Goal: Information Seeking & Learning: Learn about a topic

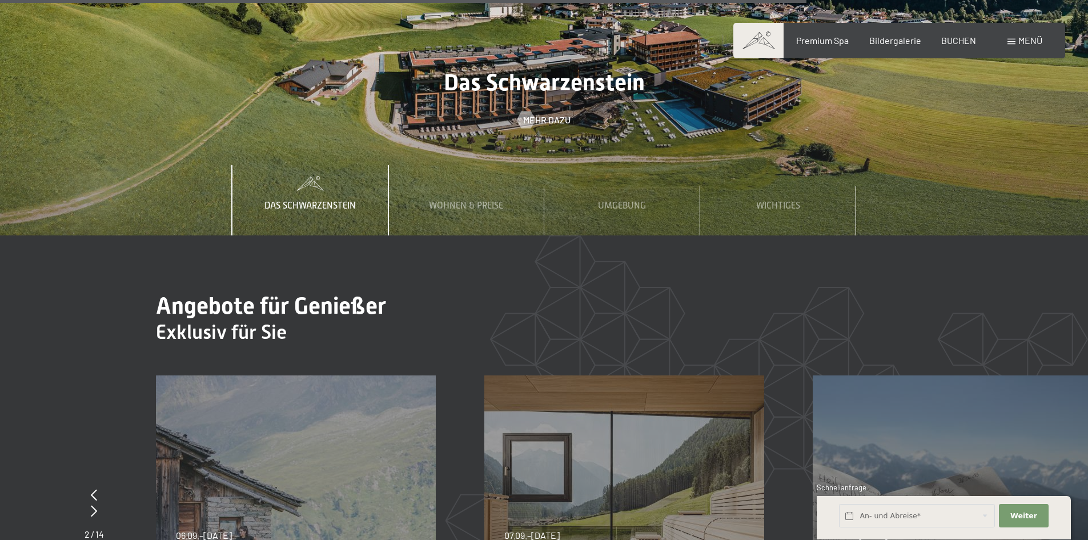
scroll to position [4285, 0]
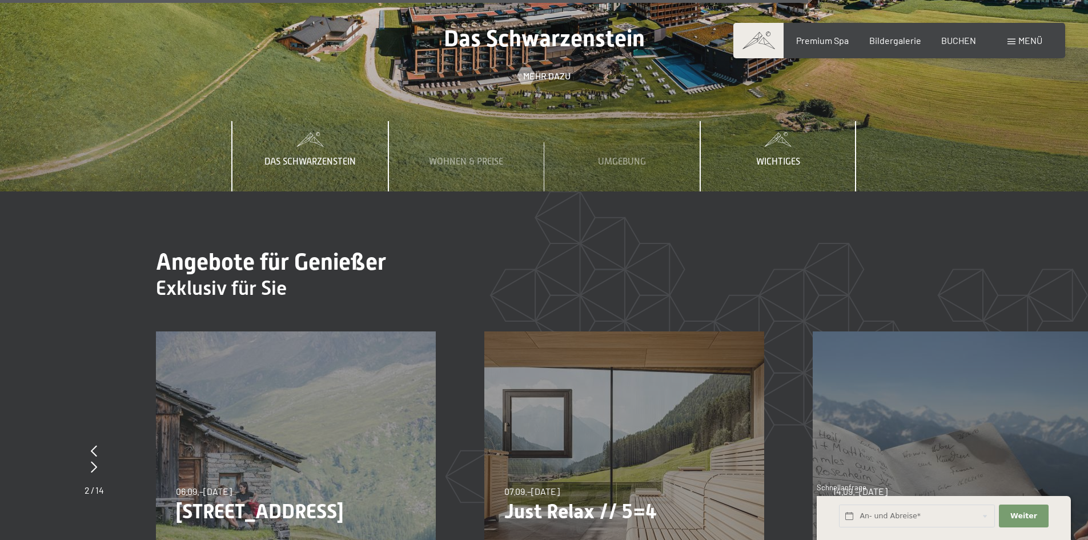
click at [776, 157] on span "Wichtiges" at bounding box center [778, 162] width 44 height 10
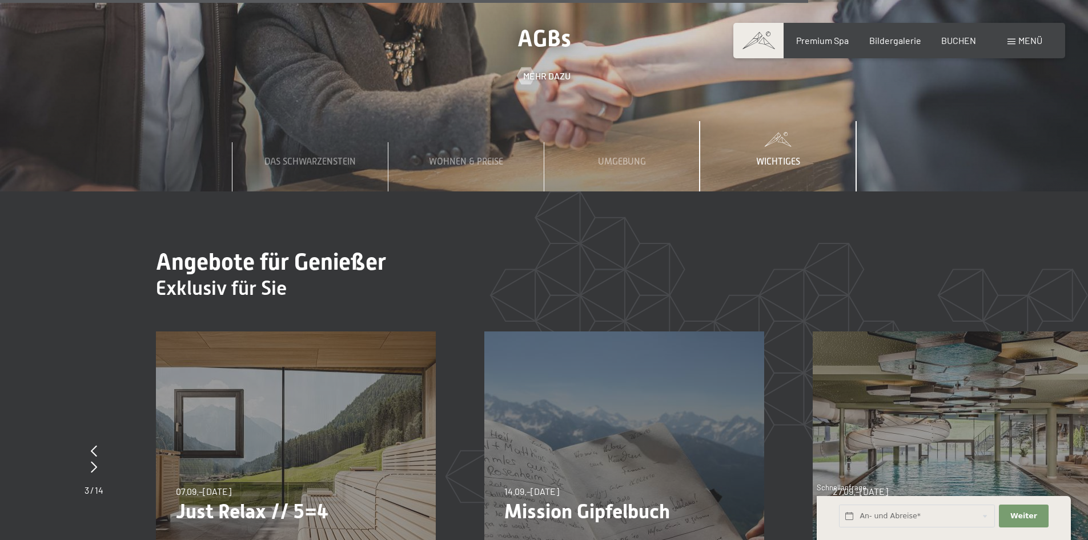
click at [776, 157] on span "Wichtiges" at bounding box center [778, 162] width 44 height 10
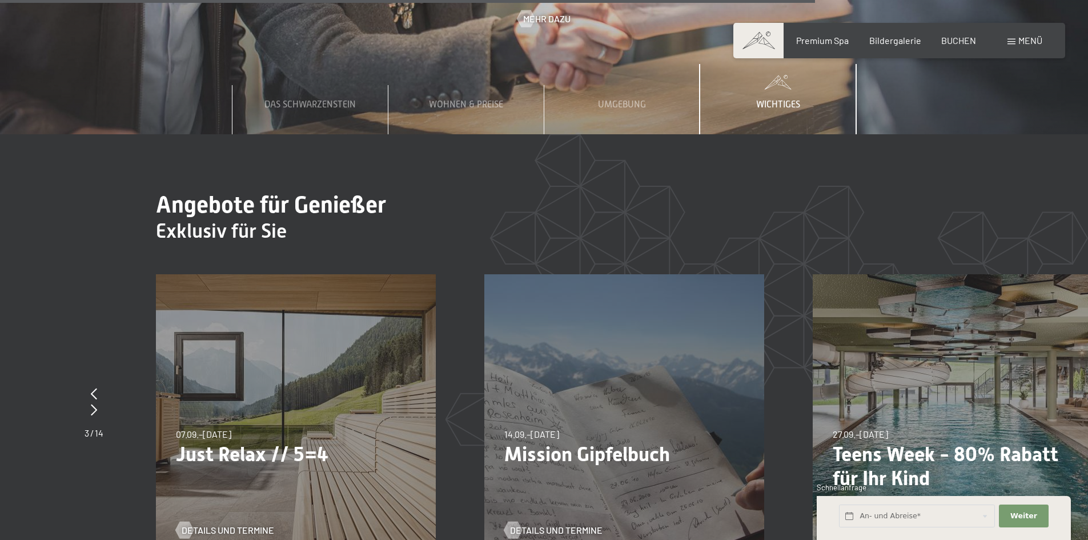
scroll to position [4170, 0]
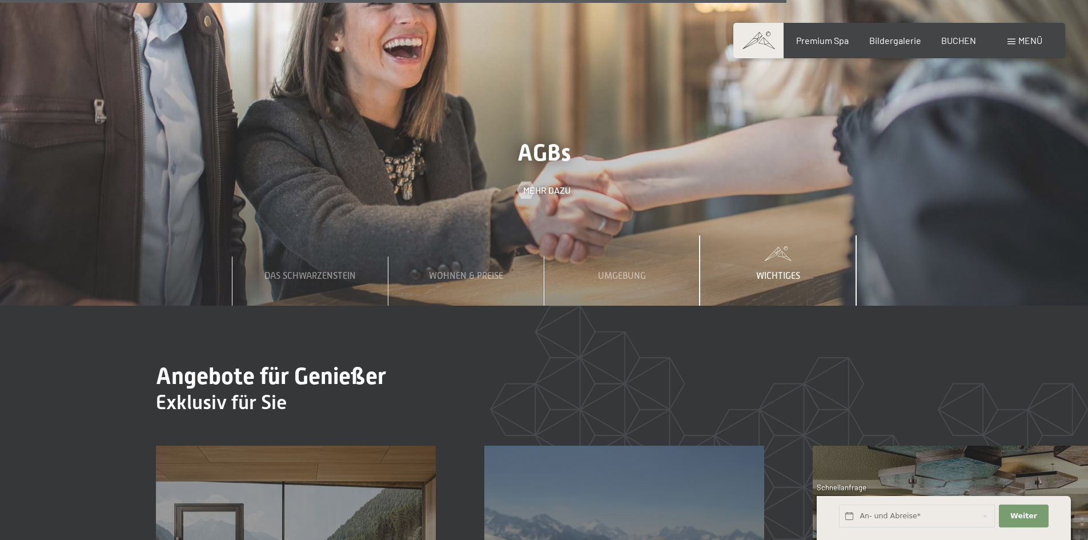
click at [770, 235] on div "Wichtiges" at bounding box center [778, 270] width 61 height 70
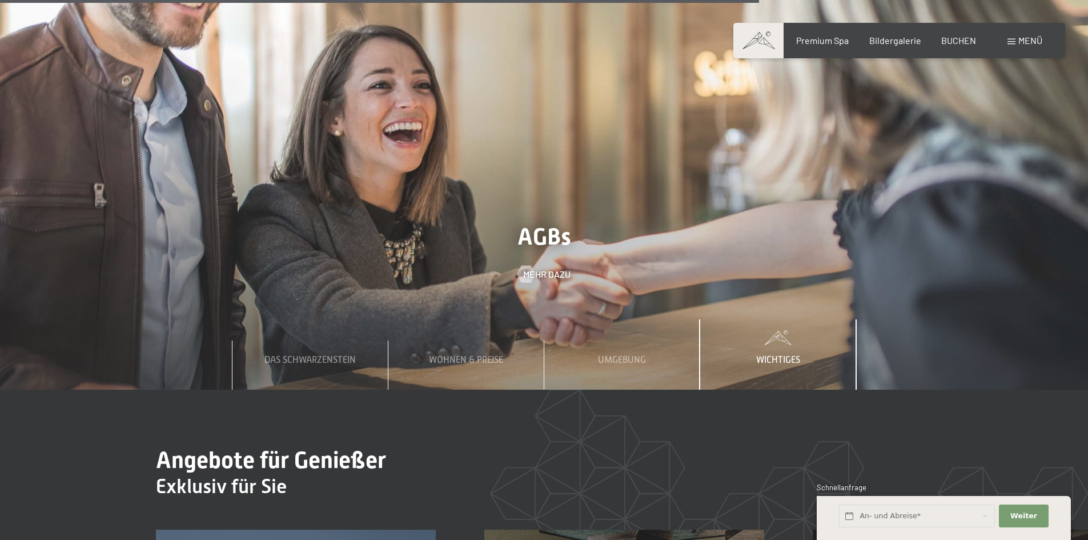
scroll to position [4113, 0]
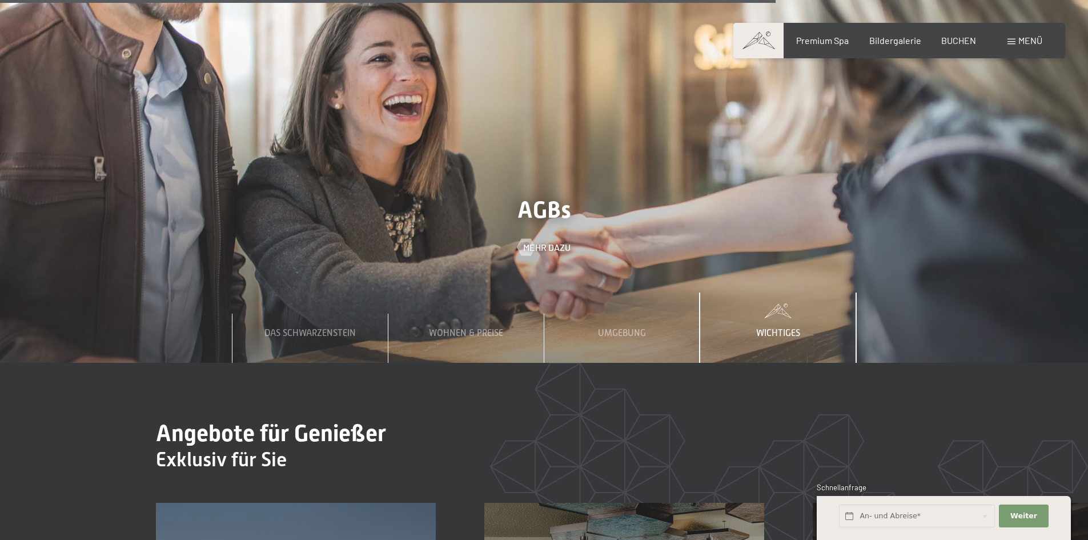
click at [771, 328] on span "Wichtiges" at bounding box center [778, 333] width 44 height 10
click at [544, 241] on span "Mehr dazu" at bounding box center [558, 247] width 47 height 13
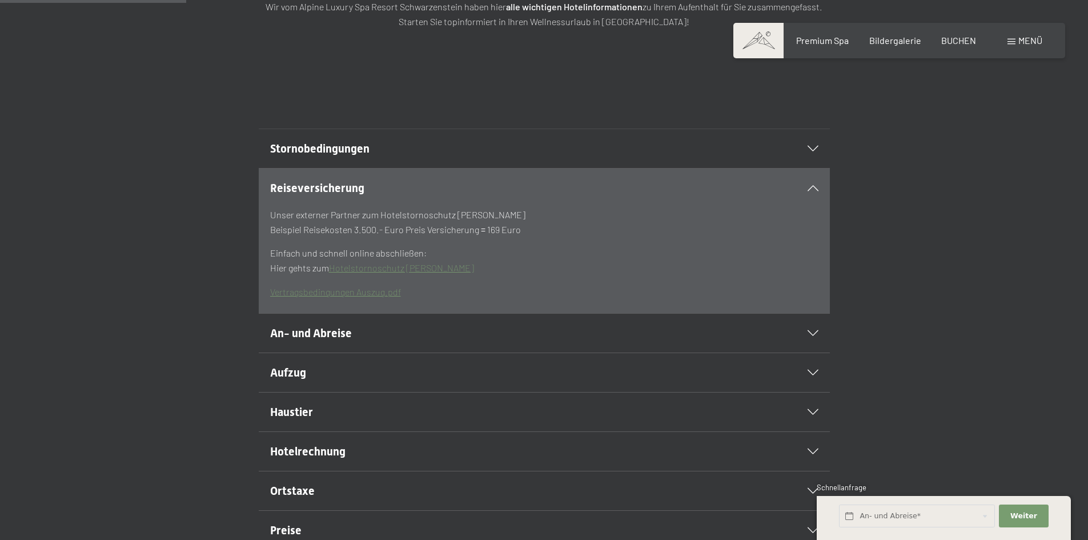
scroll to position [286, 0]
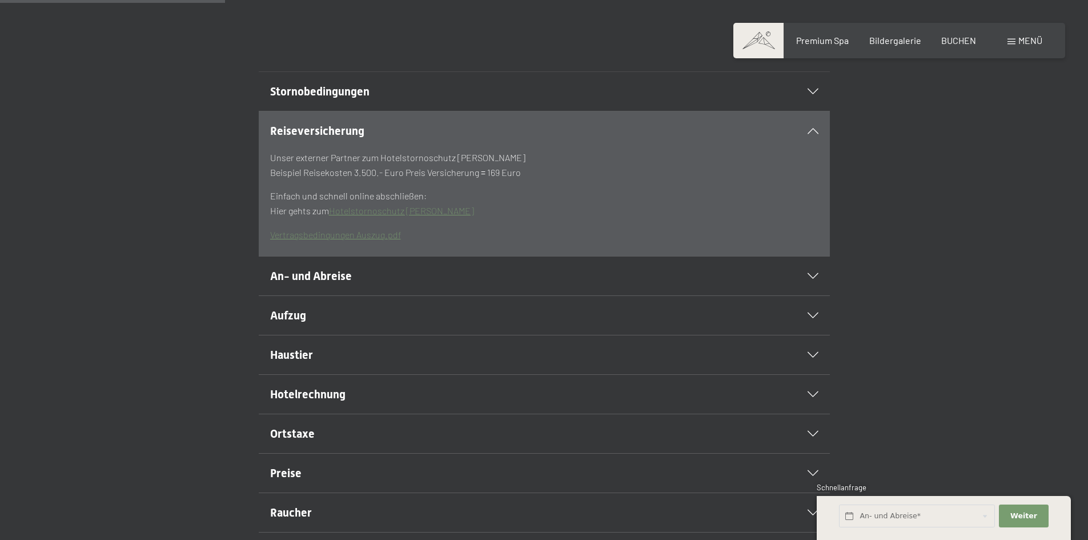
click at [418, 363] on h2 "Haustier" at bounding box center [517, 355] width 494 height 16
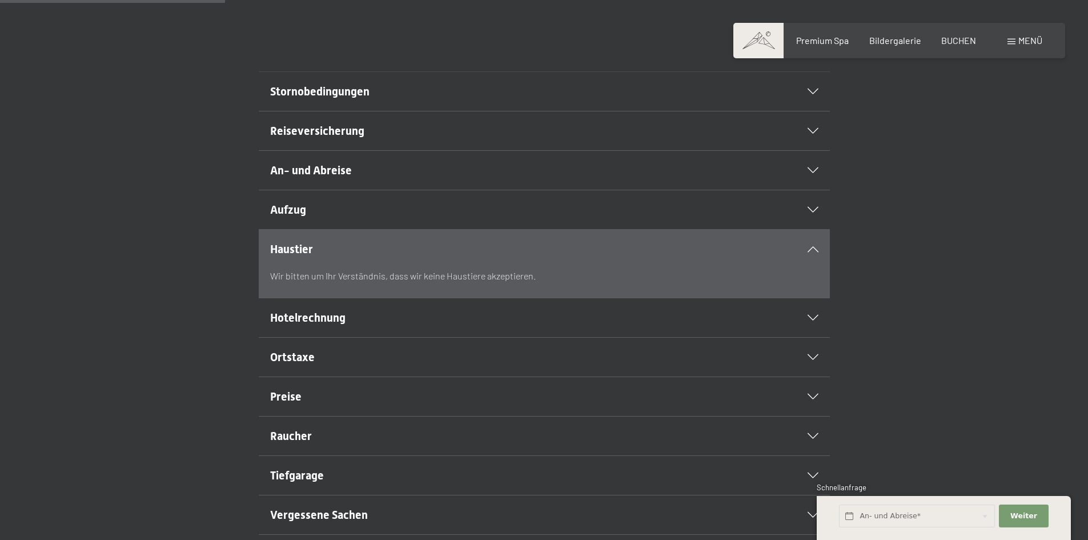
click at [810, 252] on icon at bounding box center [813, 249] width 11 height 6
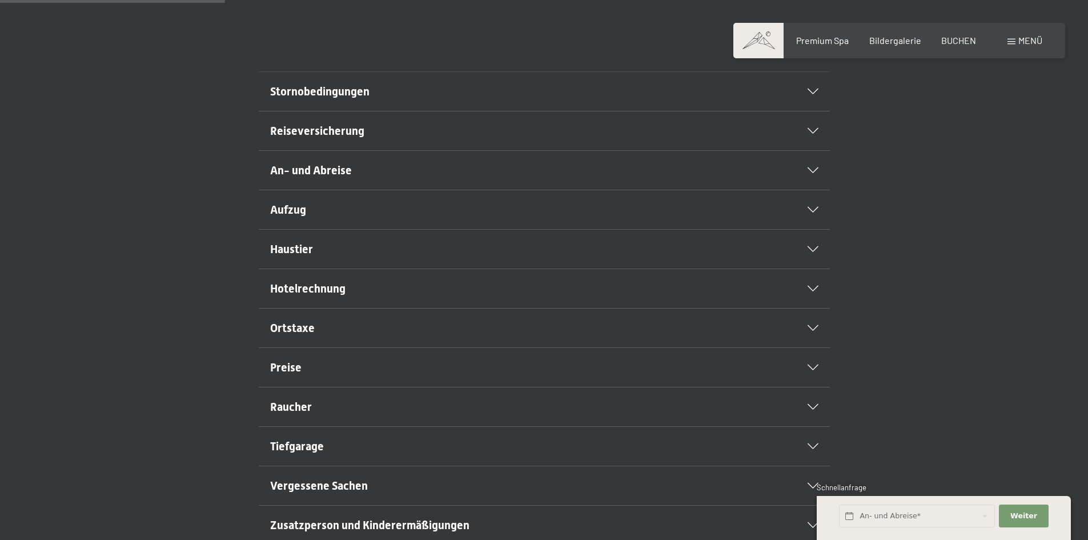
click at [812, 410] on icon at bounding box center [813, 407] width 11 height 6
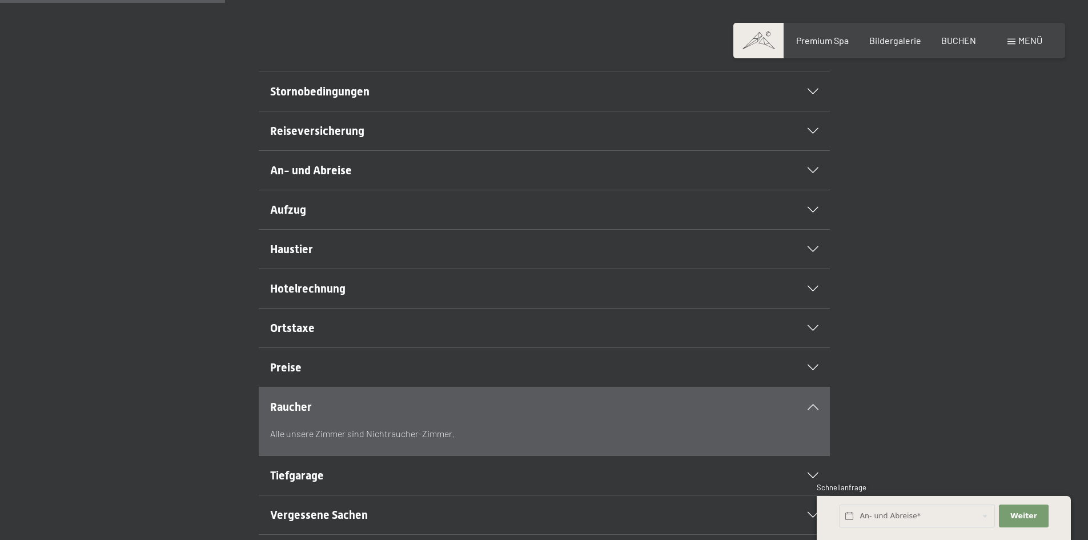
click at [810, 410] on icon at bounding box center [813, 407] width 11 height 6
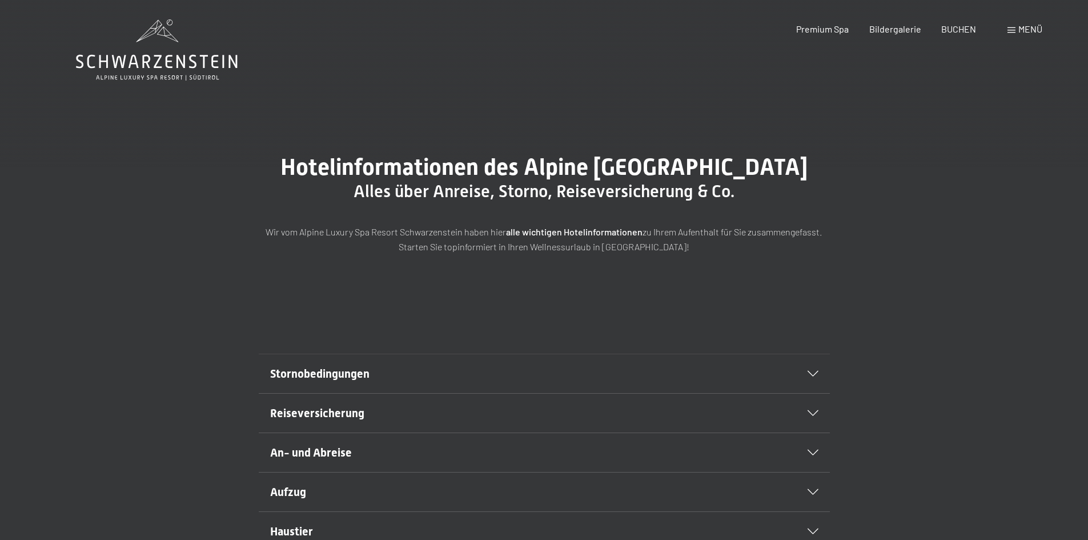
scroll to position [0, 0]
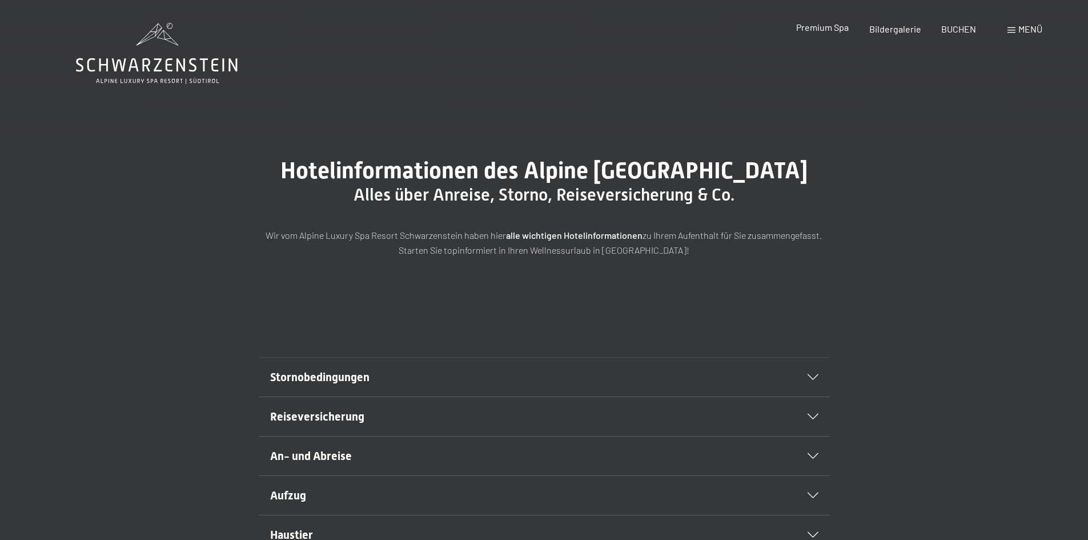
click at [823, 26] on span "Premium Spa" at bounding box center [822, 27] width 53 height 11
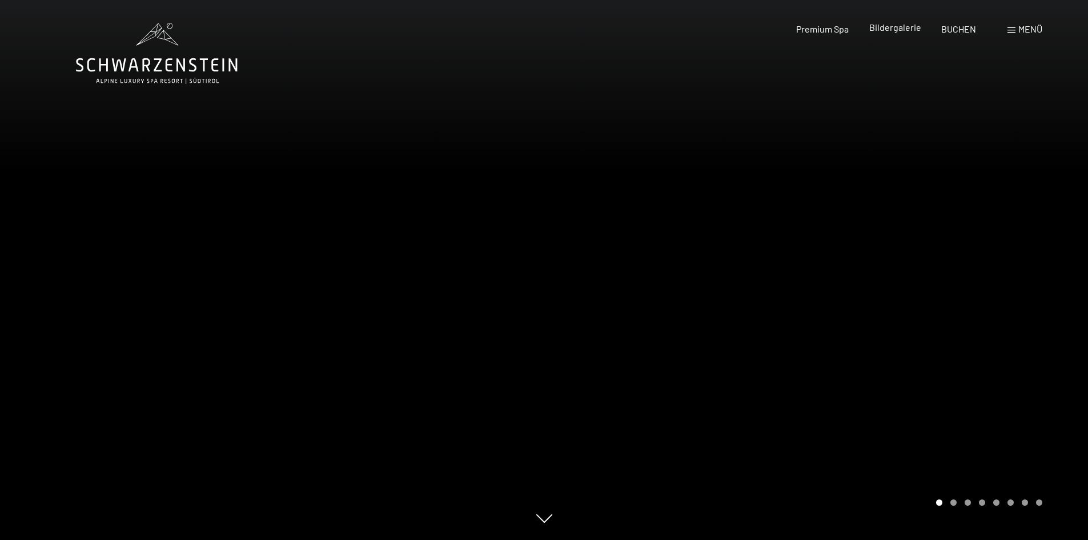
click at [896, 29] on span "Bildergalerie" at bounding box center [895, 27] width 52 height 11
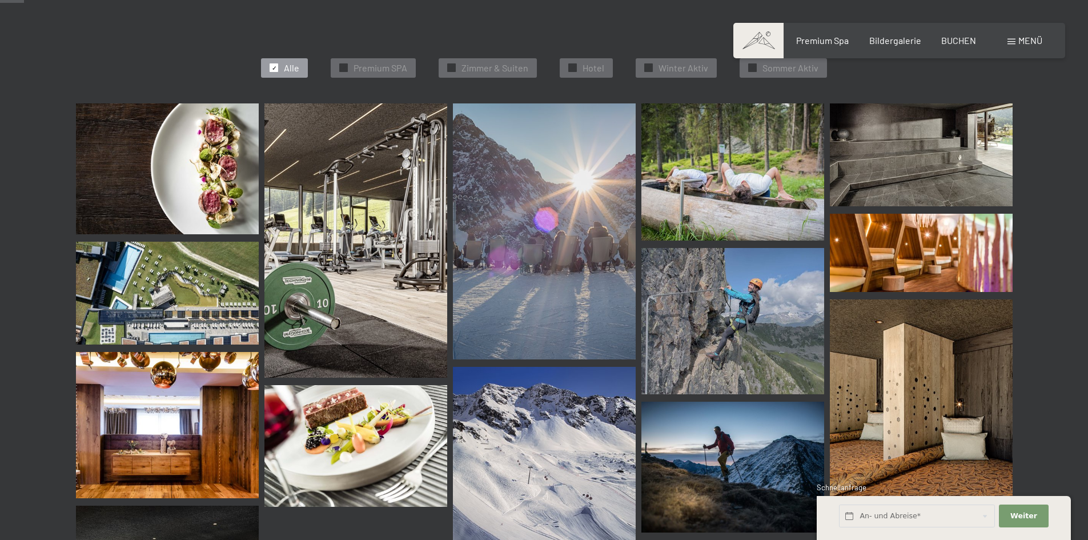
scroll to position [343, 0]
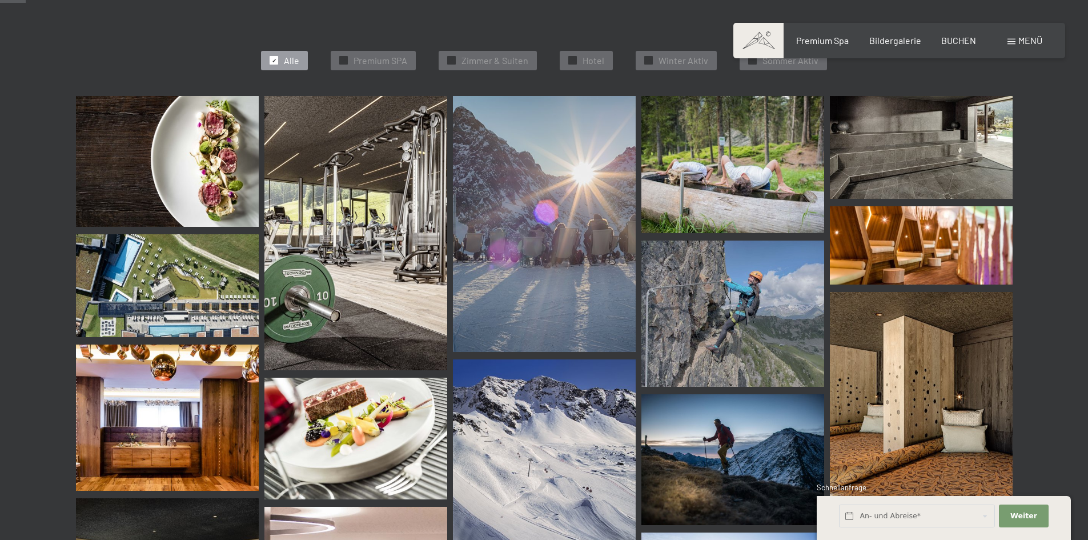
click at [383, 228] on img at bounding box center [356, 233] width 183 height 274
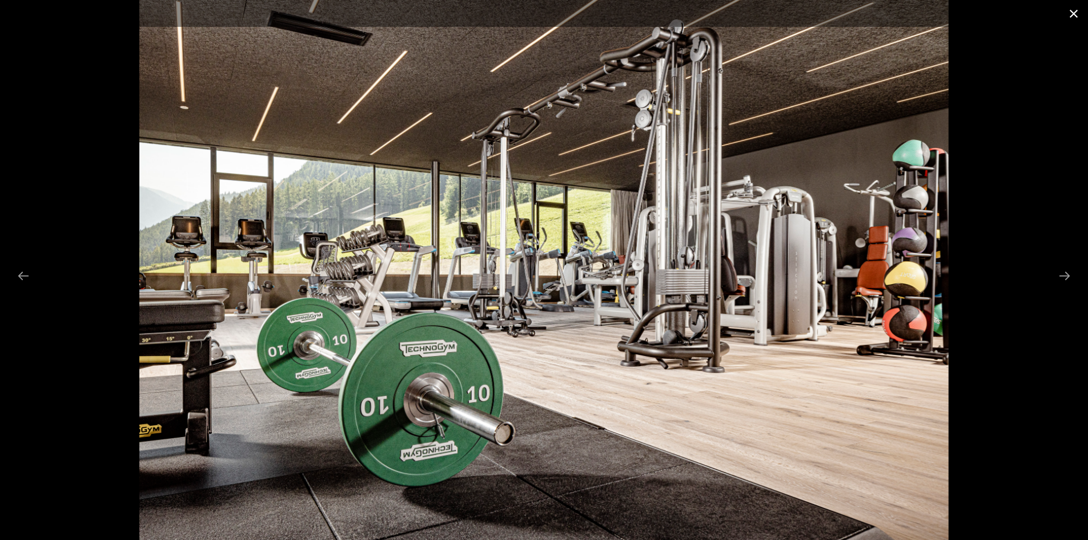
click at [1073, 11] on button "Close gallery" at bounding box center [1074, 13] width 29 height 27
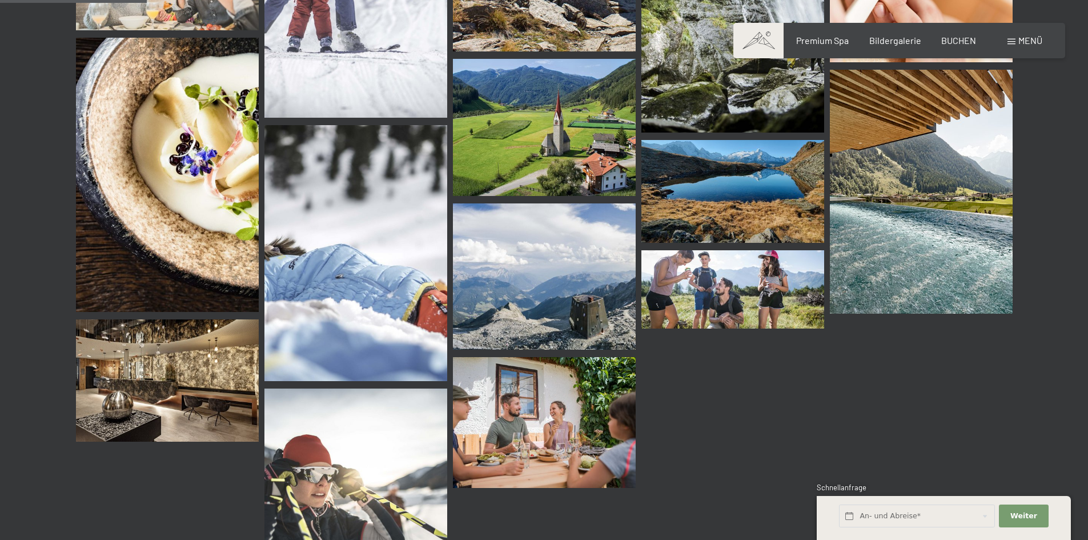
scroll to position [1942, 0]
